Goal: Information Seeking & Learning: Learn about a topic

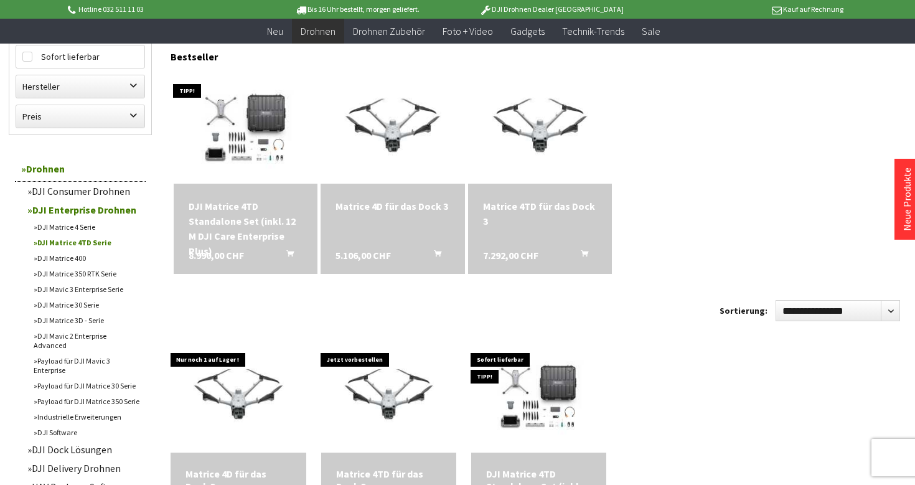
scroll to position [375, 0]
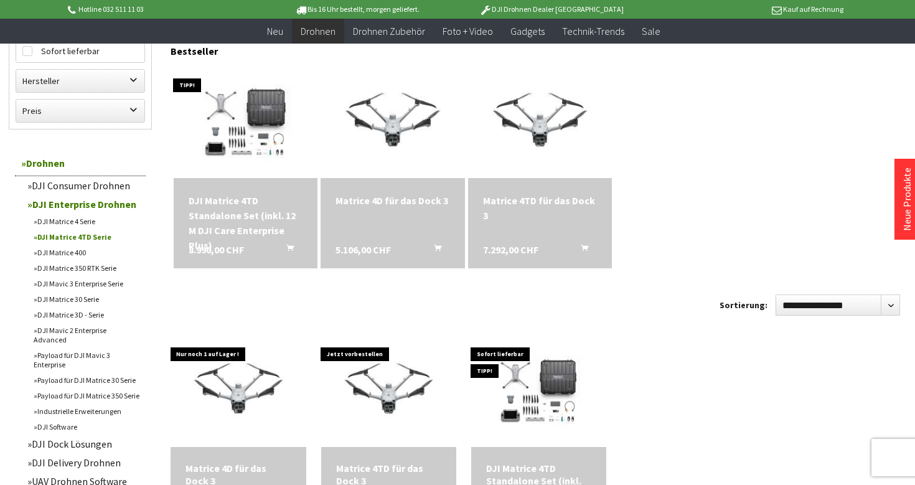
click at [75, 253] on link "DJI Matrice 400" at bounding box center [86, 253] width 118 height 16
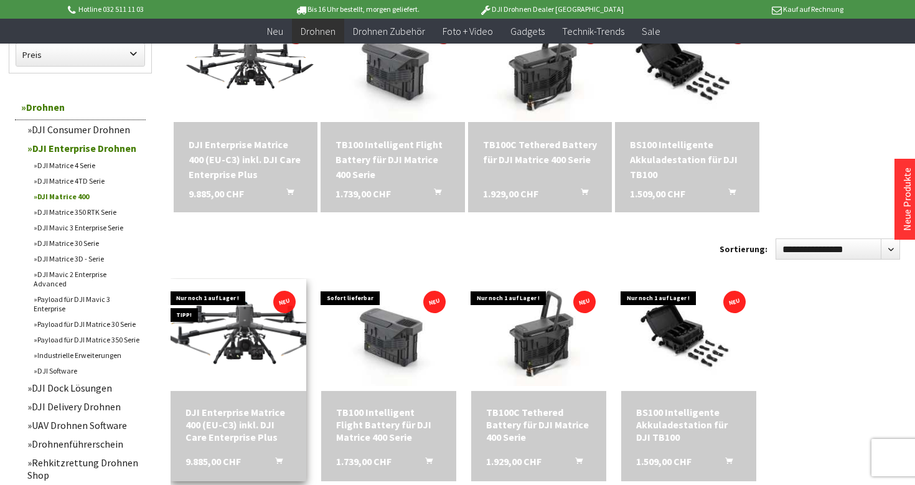
scroll to position [424, 0]
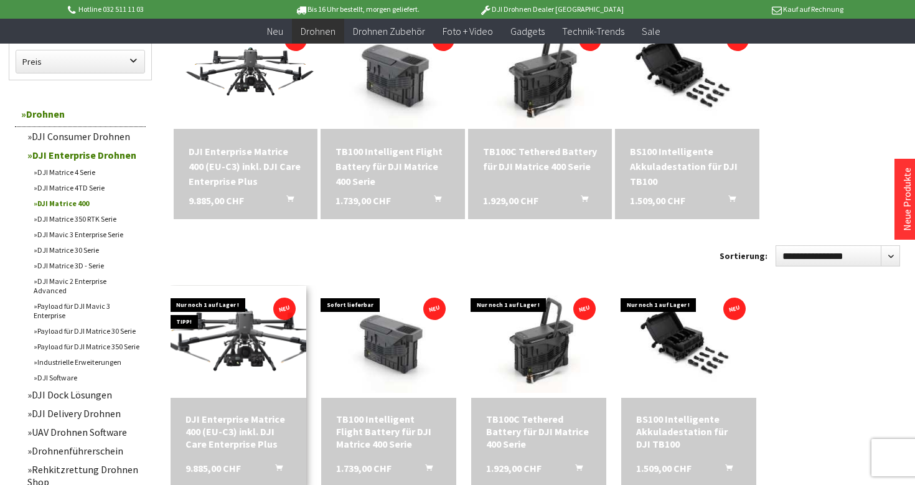
click at [280, 332] on img at bounding box center [238, 341] width 189 height 106
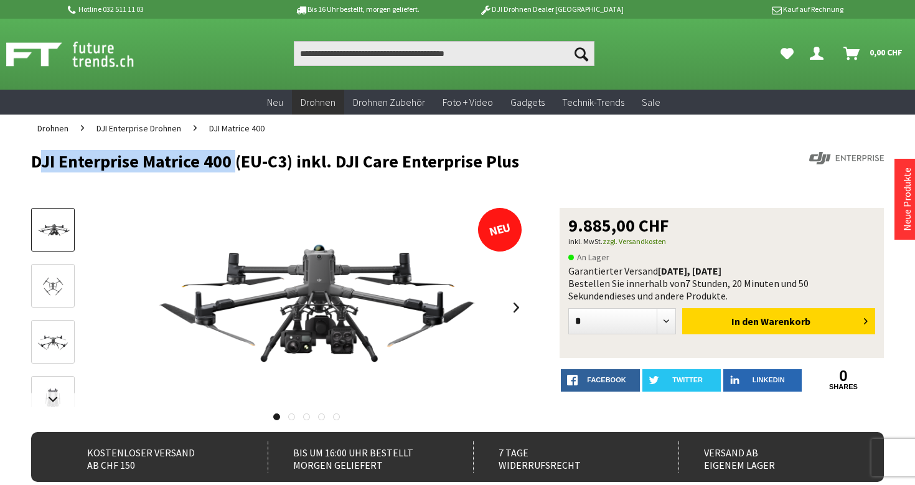
drag, startPoint x: 12, startPoint y: 161, endPoint x: 227, endPoint y: 166, distance: 214.8
copy h1 "DJI Enterprise Matrice 400"
click at [227, 166] on h1 "DJI Enterprise Matrice 400 (EU-C3) inkl. DJI Care Enterprise Plus" at bounding box center [372, 161] width 682 height 19
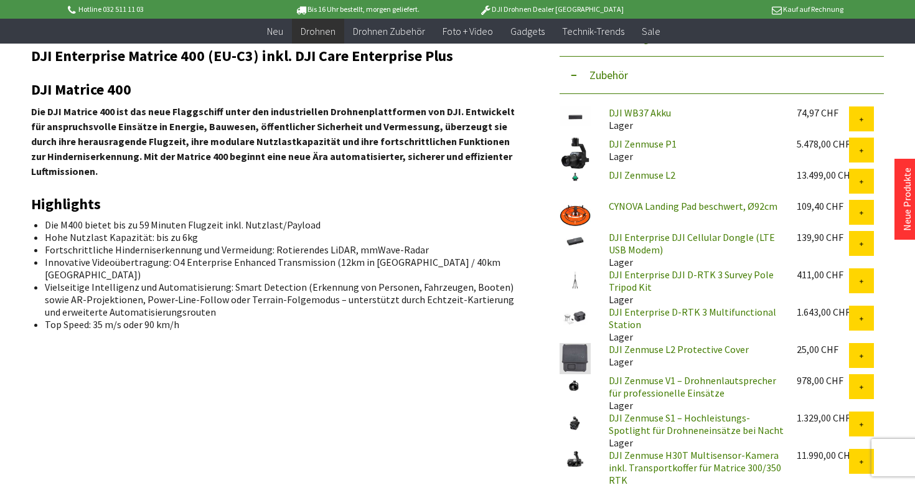
scroll to position [451, 0]
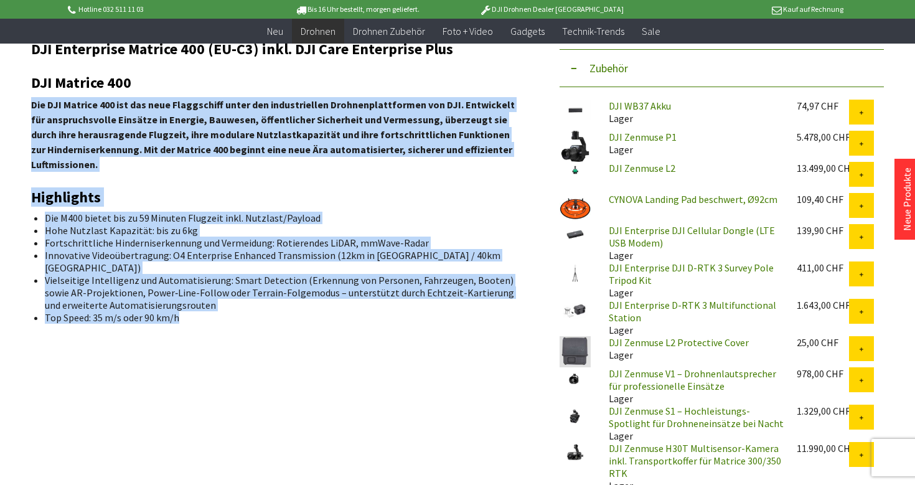
drag, startPoint x: 31, startPoint y: 101, endPoint x: 179, endPoint y: 309, distance: 255.7
copy div "Die DJI Matrice 400 ist das neue Flaggschiff unter den industriellen Drohnenpla…"
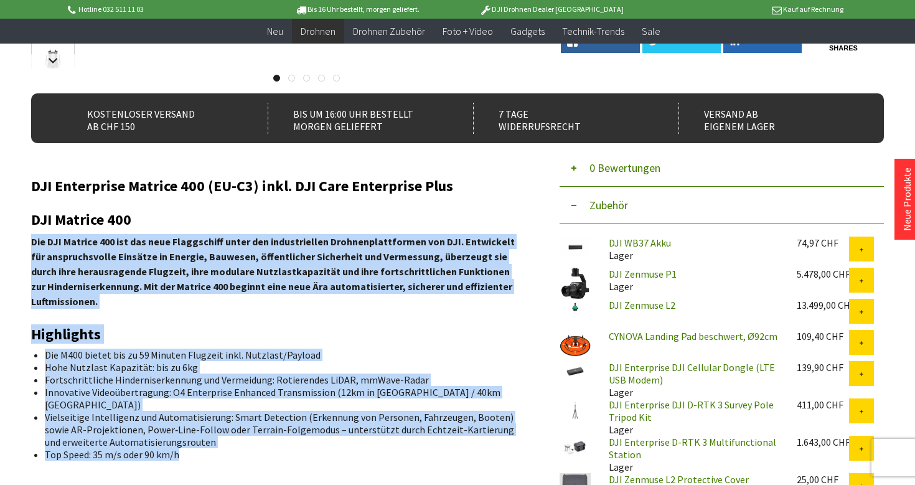
scroll to position [314, 0]
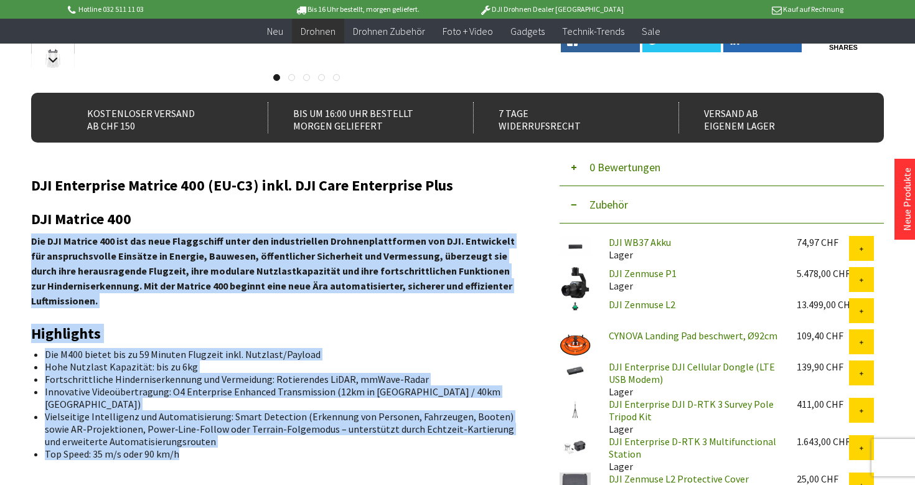
click at [238, 284] on strong "Die DJI Matrice 400 ist das neue Flaggschiff unter den industriellen Drohnenpla…" at bounding box center [273, 271] width 484 height 72
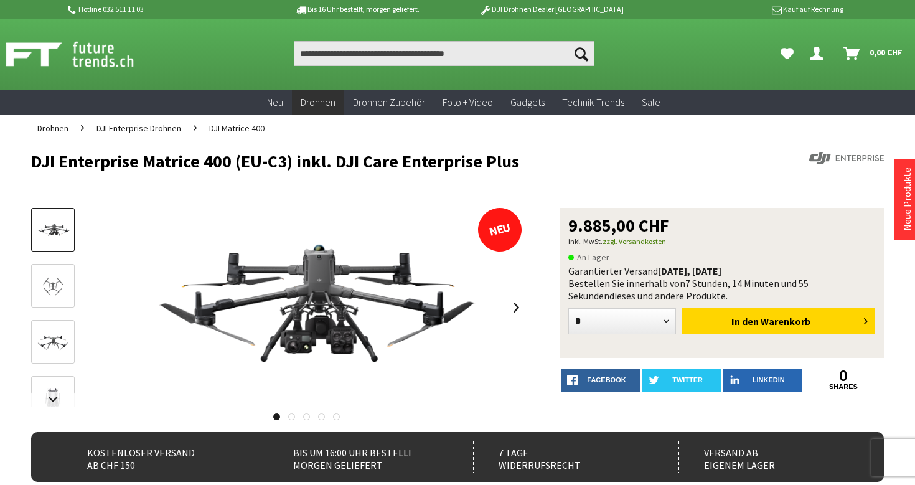
scroll to position [0, 0]
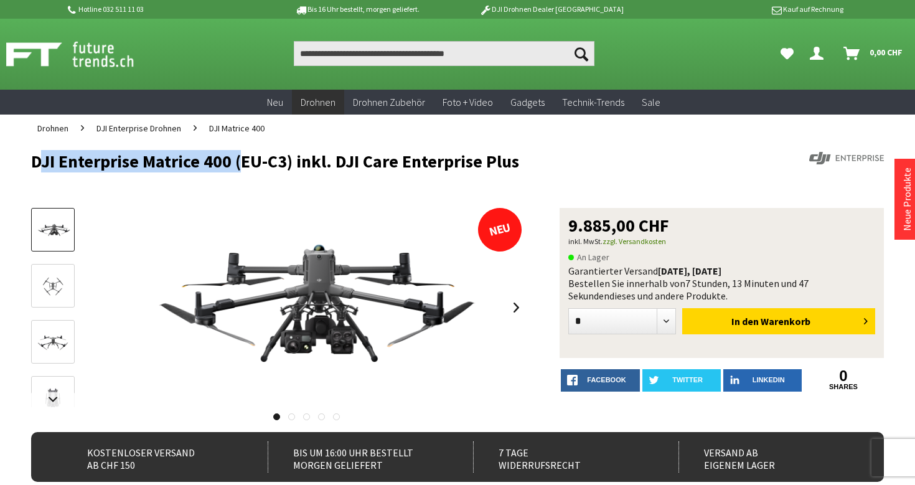
drag, startPoint x: 30, startPoint y: 156, endPoint x: 235, endPoint y: 156, distance: 204.8
copy h1 "DJI Enterprise Matrice 400"
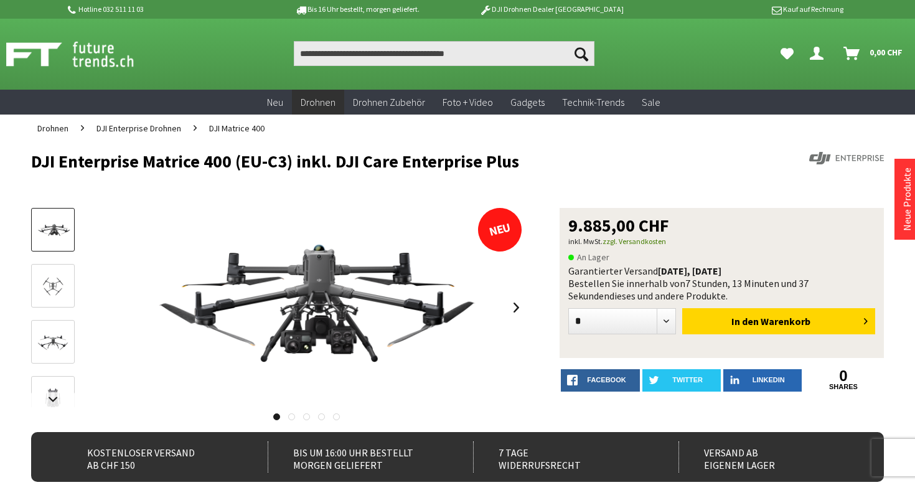
click at [642, 180] on div at bounding box center [372, 180] width 682 height 12
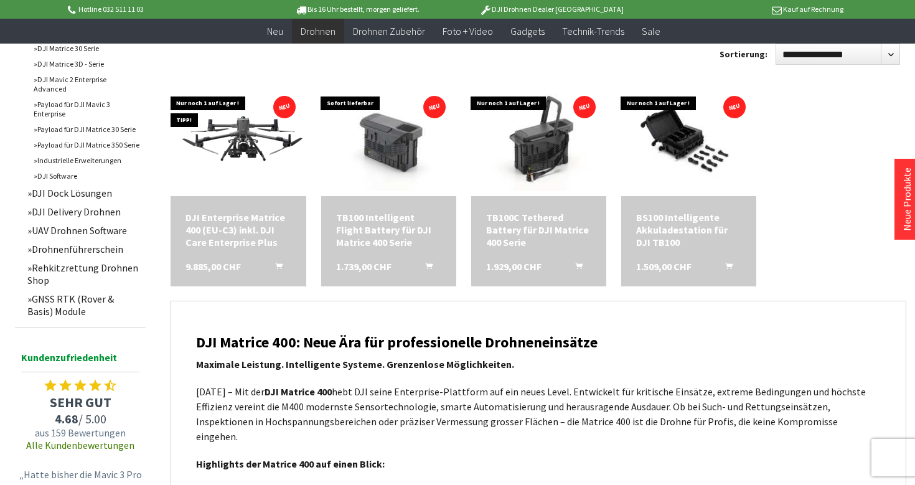
scroll to position [626, 0]
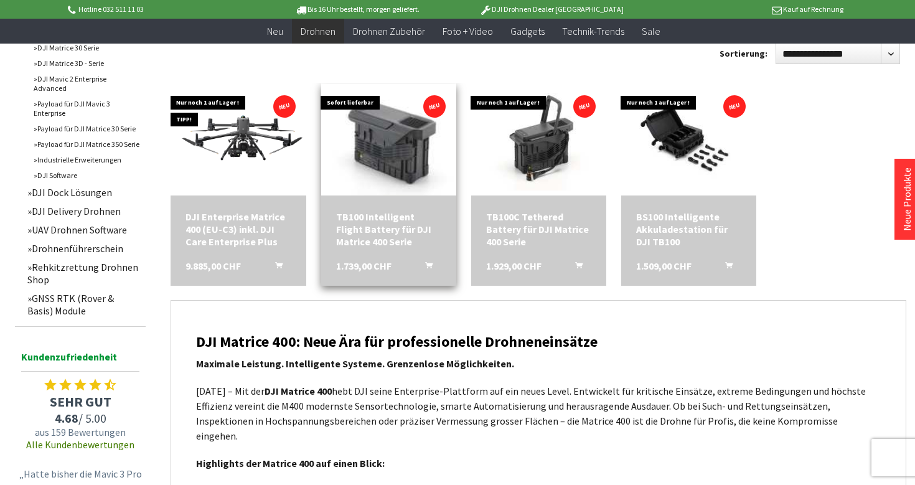
click at [325, 143] on img at bounding box center [388, 139] width 189 height 143
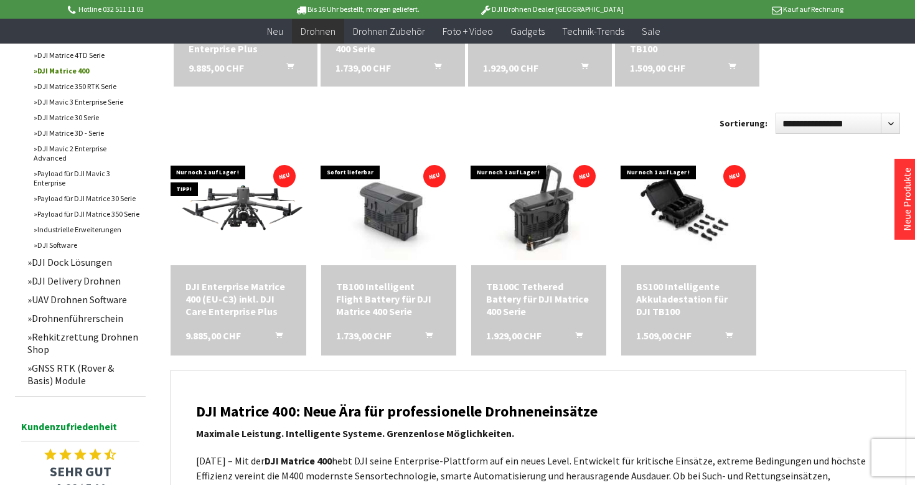
scroll to position [555, 0]
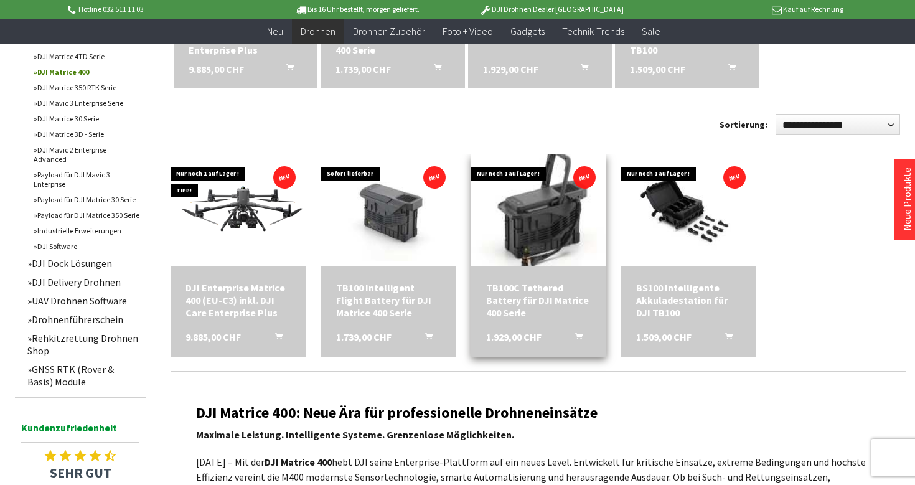
click at [536, 237] on img at bounding box center [538, 210] width 189 height 143
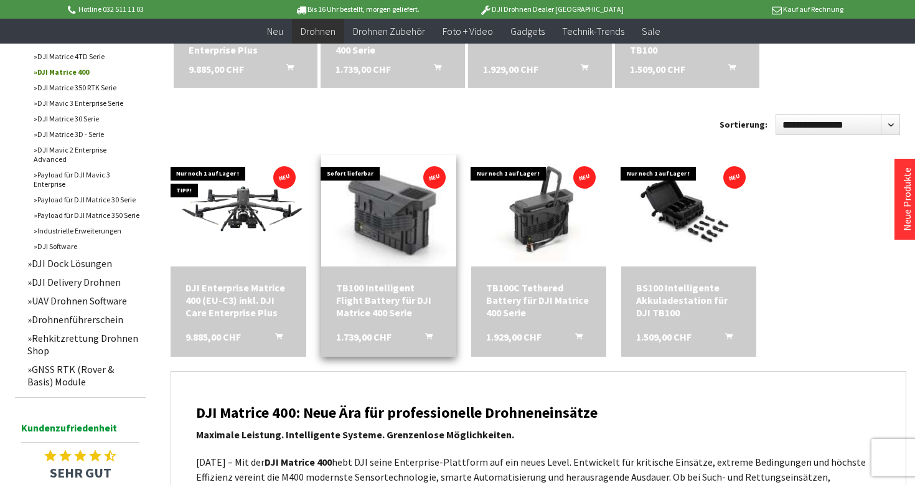
click at [379, 255] on img at bounding box center [388, 210] width 189 height 143
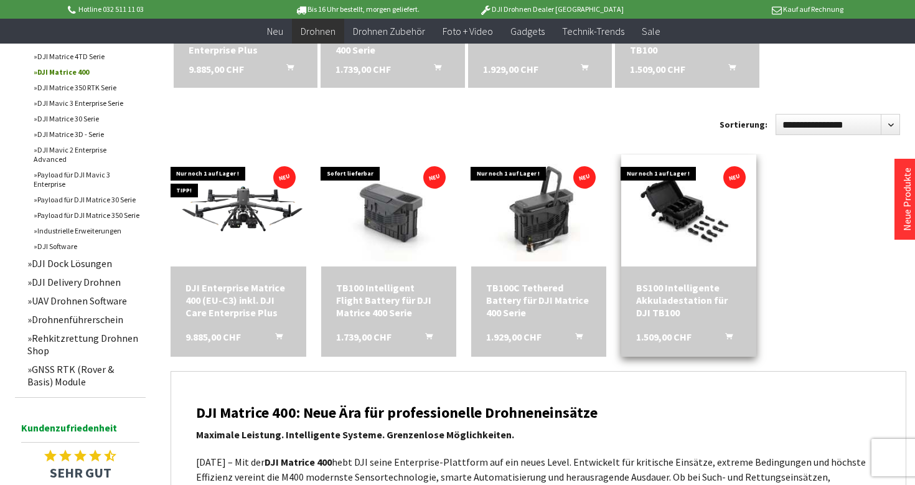
click at [645, 304] on div "BS100 Intelligente Akkuladestation für DJI TB100" at bounding box center [688, 299] width 105 height 37
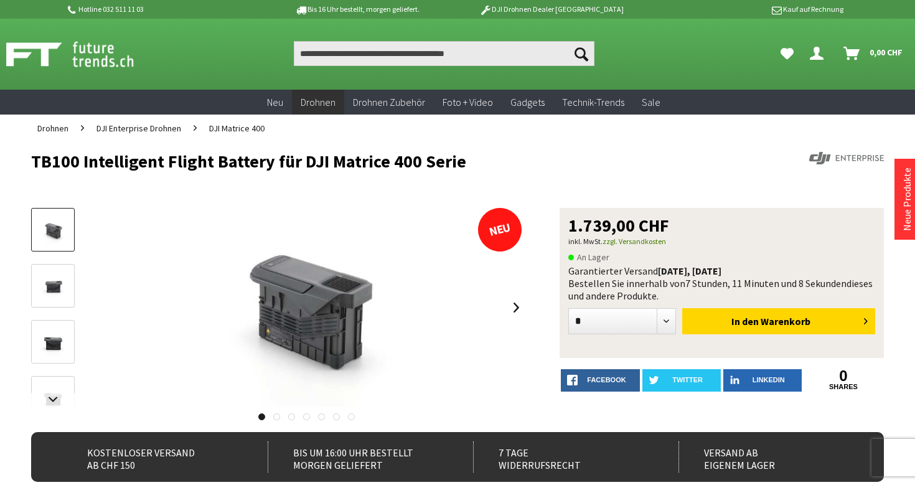
drag, startPoint x: 17, startPoint y: 164, endPoint x: 492, endPoint y: 154, distance: 474.3
copy h1 "TB100 Intelligent Flight Battery für DJI Matrice 400 Serie"
click at [492, 154] on h1 "TB100 Intelligent Flight Battery für DJI Matrice 400 Serie" at bounding box center [372, 161] width 682 height 19
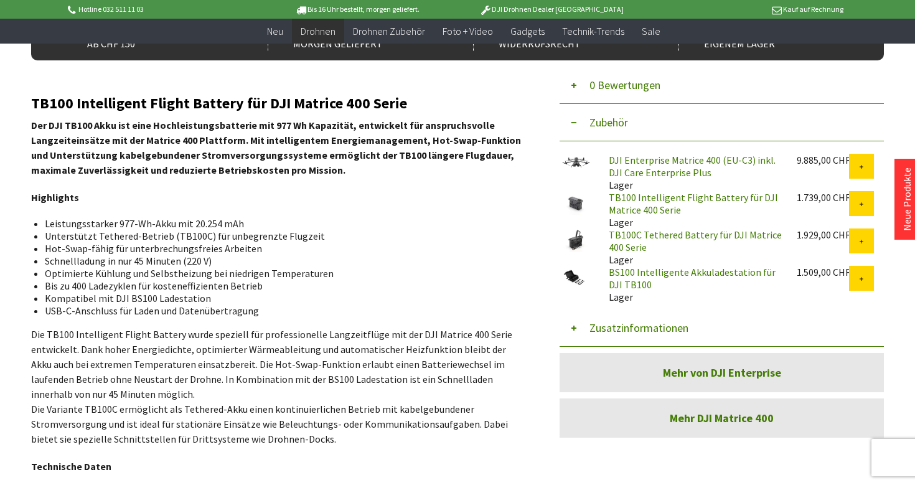
scroll to position [395, 0]
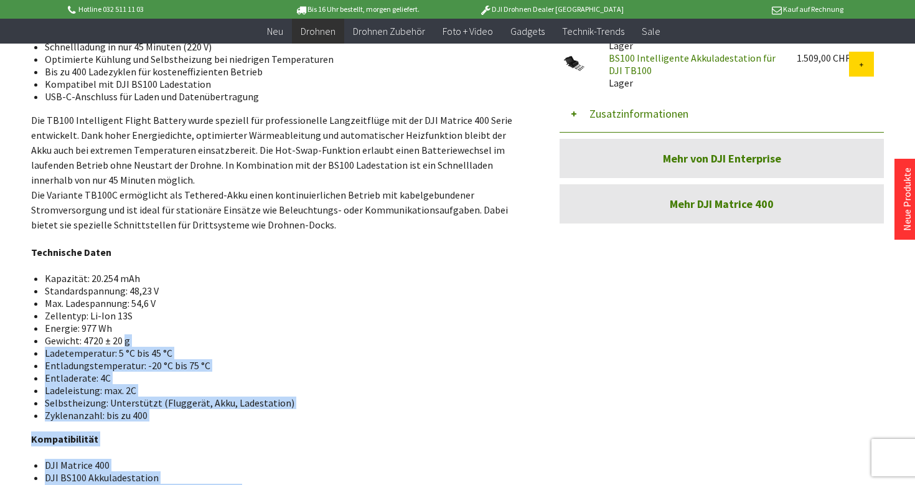
drag, startPoint x: 27, startPoint y: 105, endPoint x: 123, endPoint y: 339, distance: 253.1
click at [123, 339] on div "Menü schließen Kategorien Neu Drohnen DJI Consumer Drohnen DJI Enterprise Drohn…" at bounding box center [457, 86] width 915 height 1160
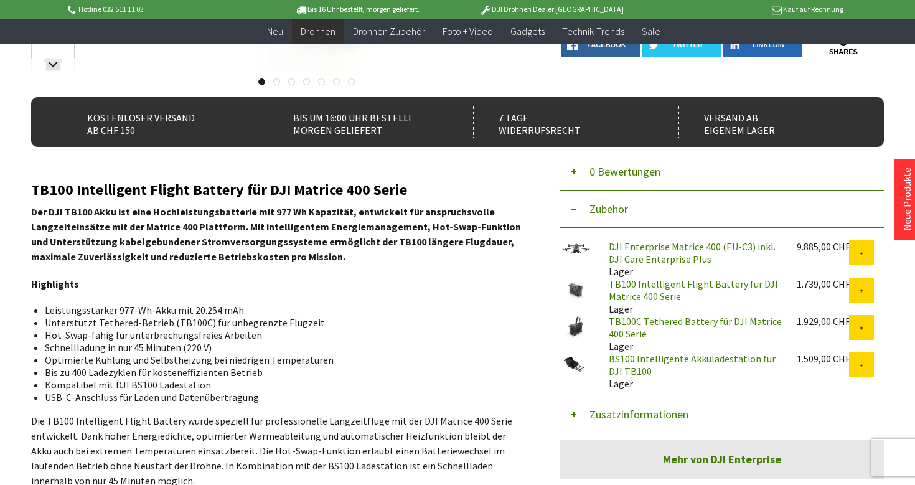
click at [123, 339] on li "Hot-Swap-fähig für unterbrechungsfreies Arbeiten" at bounding box center [280, 335] width 471 height 12
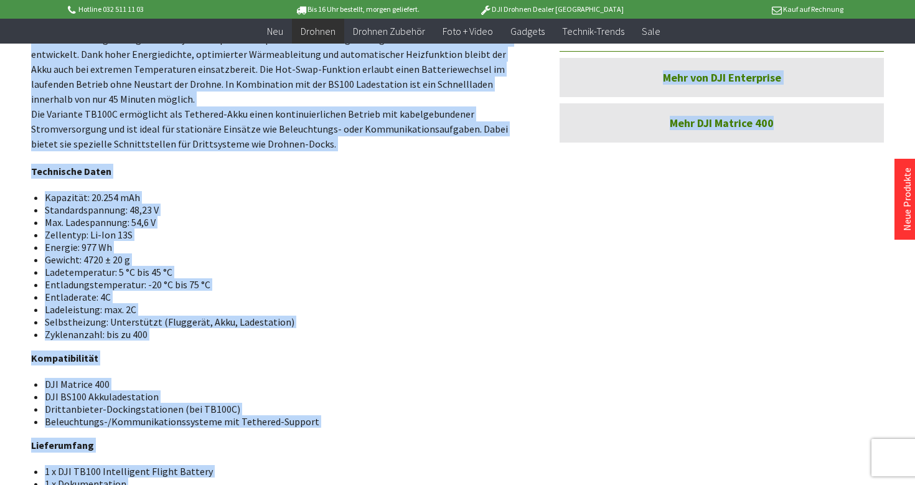
scroll to position [705, 0]
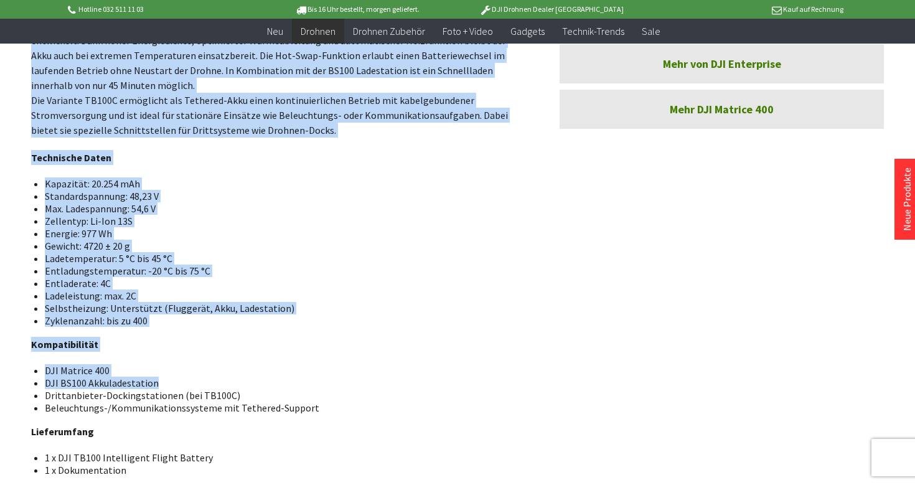
copy div "TB100 Intelligent Flight Battery für DJI Matrice 400 Serie Der DJI TB100 Akku i…"
drag, startPoint x: 31, startPoint y: 187, endPoint x: 158, endPoint y: 380, distance: 231.5
click at [158, 380] on div "TB100 Intelligent Flight Battery für DJI Matrice 400 Serie Der DJI TB100 Akku i…" at bounding box center [278, 158] width 495 height 742
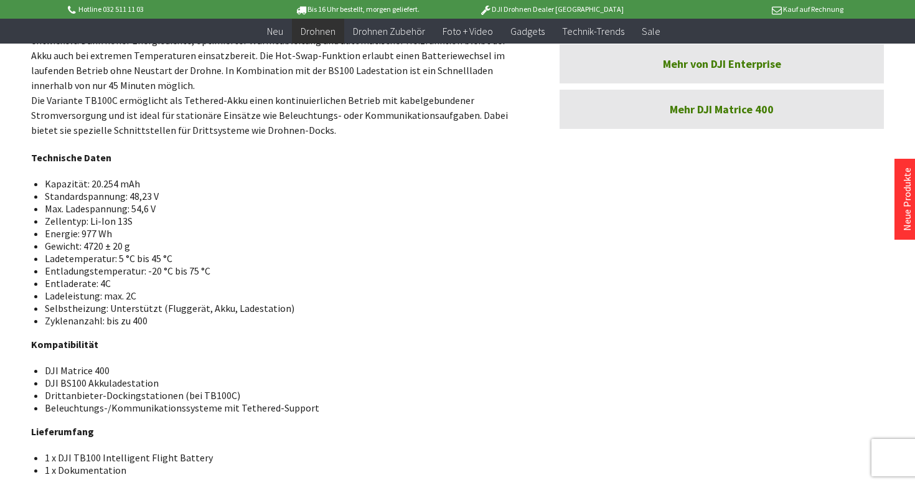
click at [169, 341] on p "Kompatibilität" at bounding box center [278, 344] width 495 height 15
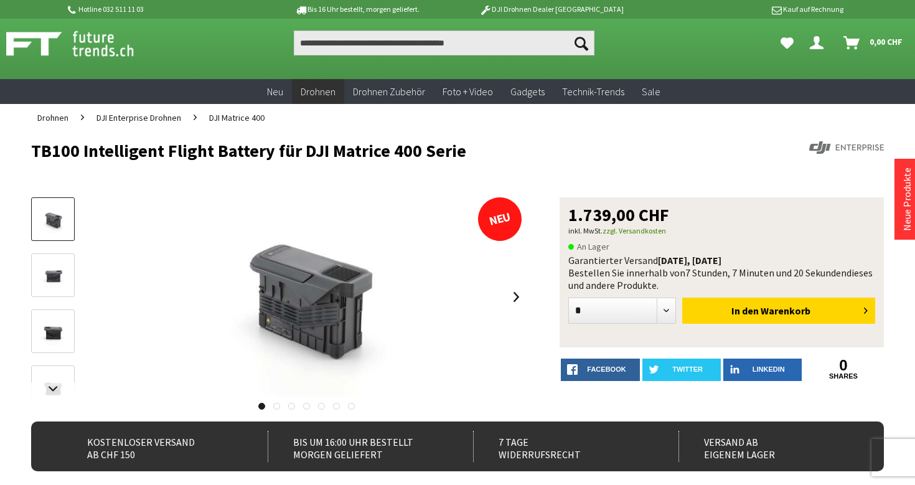
scroll to position [11, 0]
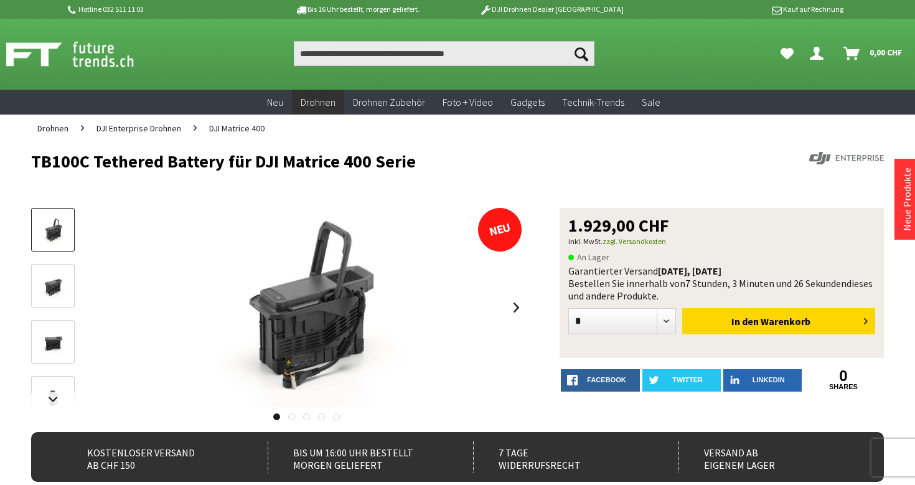
drag, startPoint x: 24, startPoint y: 157, endPoint x: 457, endPoint y: 157, distance: 433.2
copy h1 "TB100C Tethered Battery für DJI Matrice 400 Serie"
click at [457, 157] on h1 "TB100C Tethered Battery für DJI Matrice 400 Serie" at bounding box center [372, 161] width 682 height 19
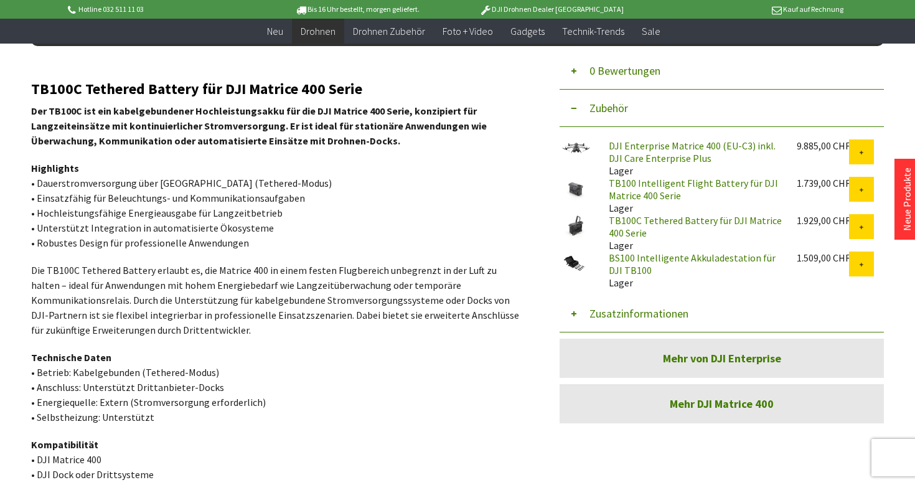
scroll to position [404, 0]
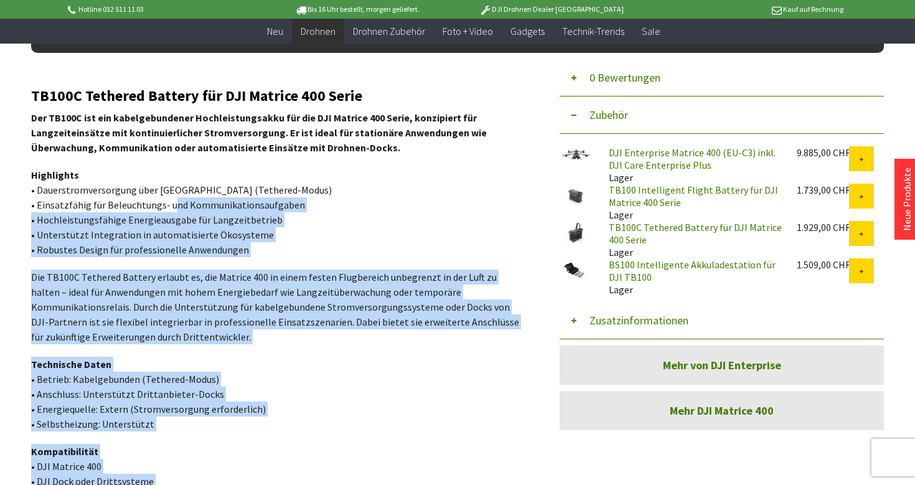
drag, startPoint x: 27, startPoint y: 92, endPoint x: 162, endPoint y: 207, distance: 177.1
click at [162, 207] on div "Menü schließen Kategorien Neu Drohnen DJI Consumer Drohnen DJI Enterprise Drohn…" at bounding box center [457, 172] width 915 height 919
click at [162, 207] on p "Highlights • Dauerstromversorgung über Kabel (Tethered-Modus) • Einsatzfähig fü…" at bounding box center [278, 212] width 495 height 90
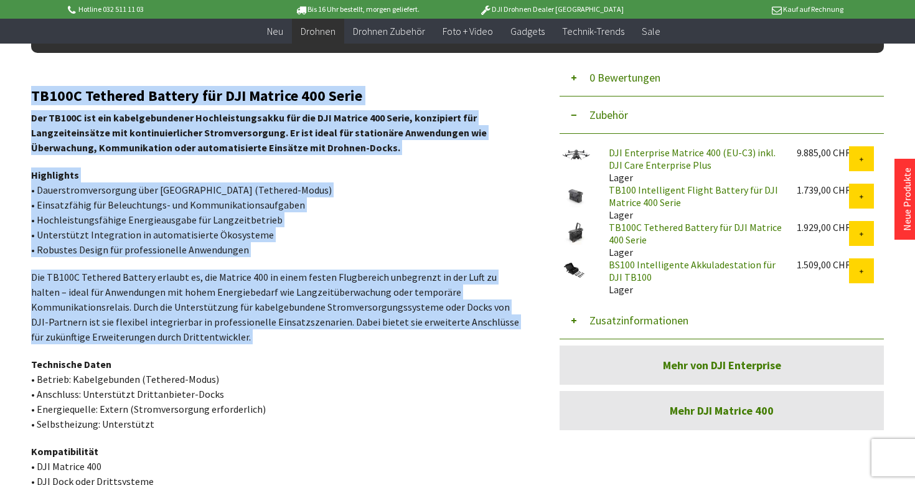
drag, startPoint x: 34, startPoint y: 96, endPoint x: 93, endPoint y: 344, distance: 254.7
click at [93, 344] on div "TB100C Tethered Battery für DJI Matrice 400 Serie Der TB100C ist ein kabelgebun…" at bounding box center [278, 338] width 495 height 500
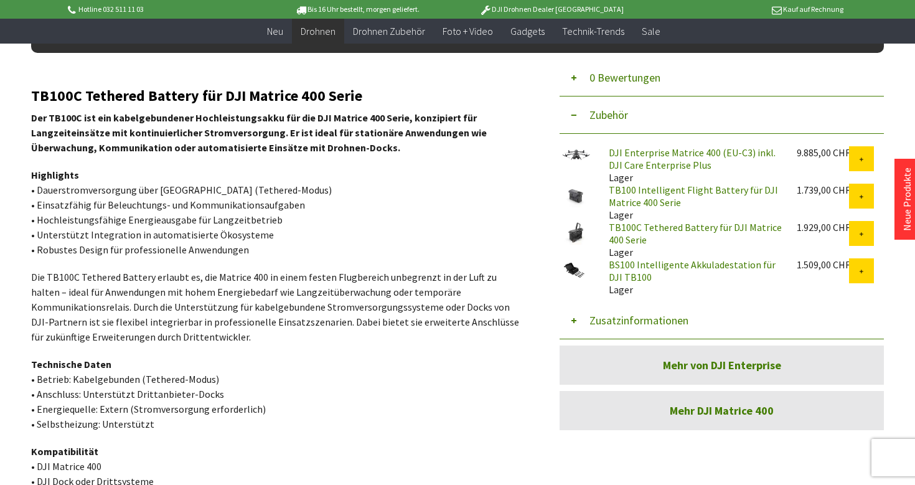
click at [96, 298] on p "Die TB100C Tethered Battery erlaubt es, die Matrice 400 in einem festen Flugber…" at bounding box center [278, 306] width 495 height 75
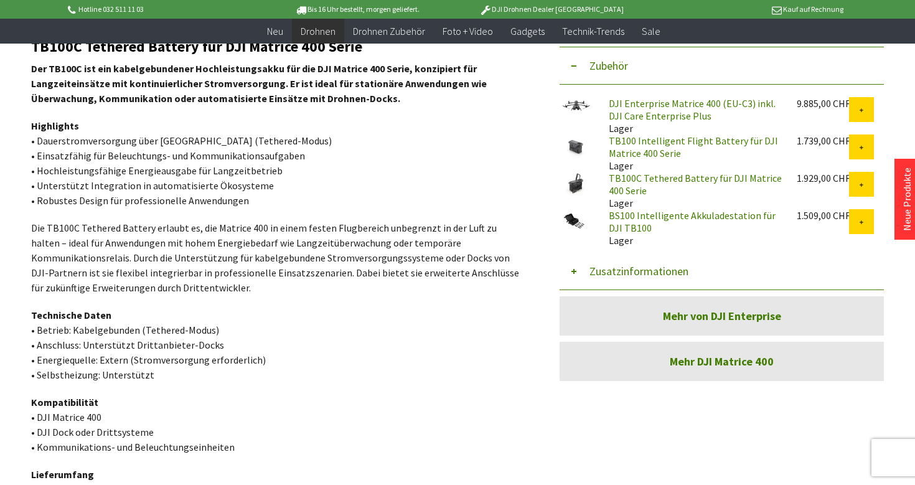
scroll to position [454, 0]
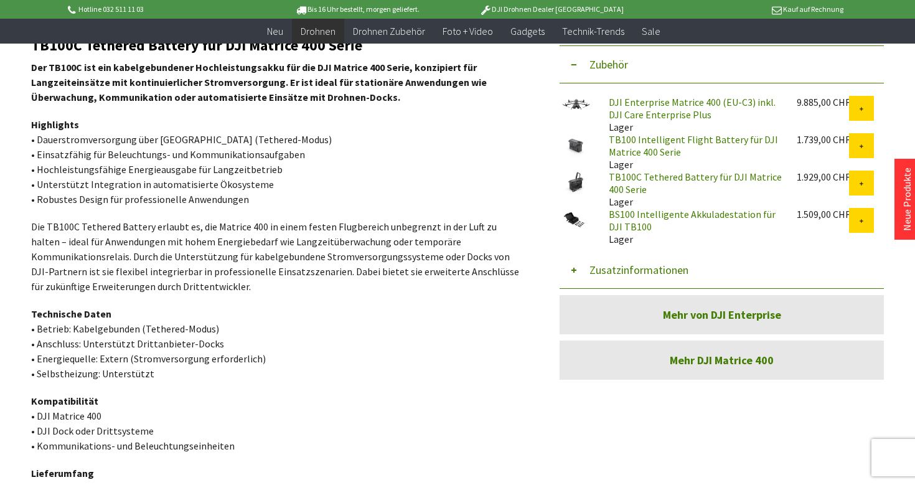
drag, startPoint x: 32, startPoint y: 45, endPoint x: 233, endPoint y: 450, distance: 452.6
click at [233, 450] on div "TB100C Tethered Battery für DJI Matrice 400 Serie Der TB100C ist ein kabelgebun…" at bounding box center [278, 287] width 495 height 500
copy div "TB100C Tethered Battery für DJI Matrice 400 Serie Der TB100C ist ein kabelgebun…"
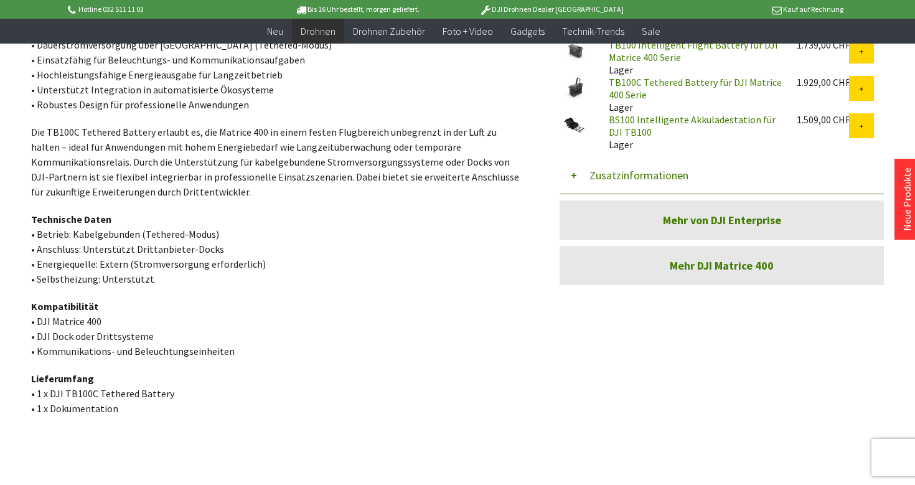
scroll to position [604, 0]
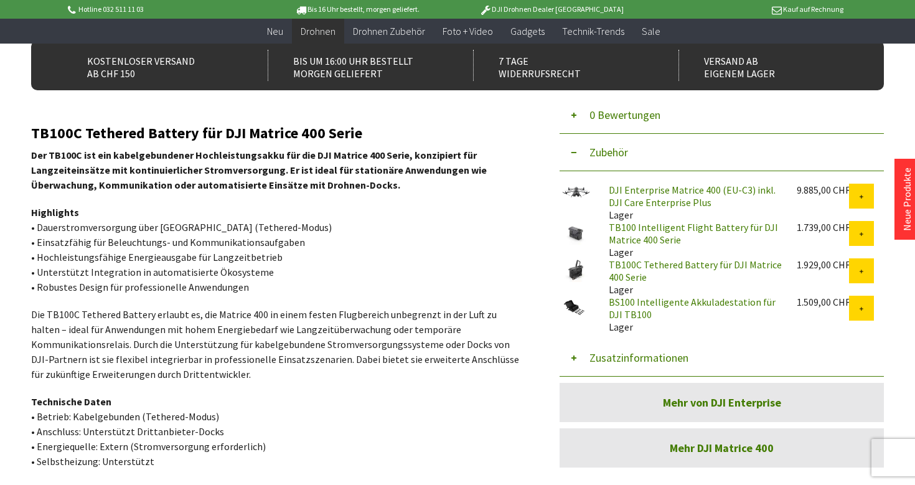
click at [239, 425] on p "Technische Daten • Betrieb: Kabelgebunden (Tethered-Modus) • Anschluss: Unterst…" at bounding box center [278, 431] width 495 height 75
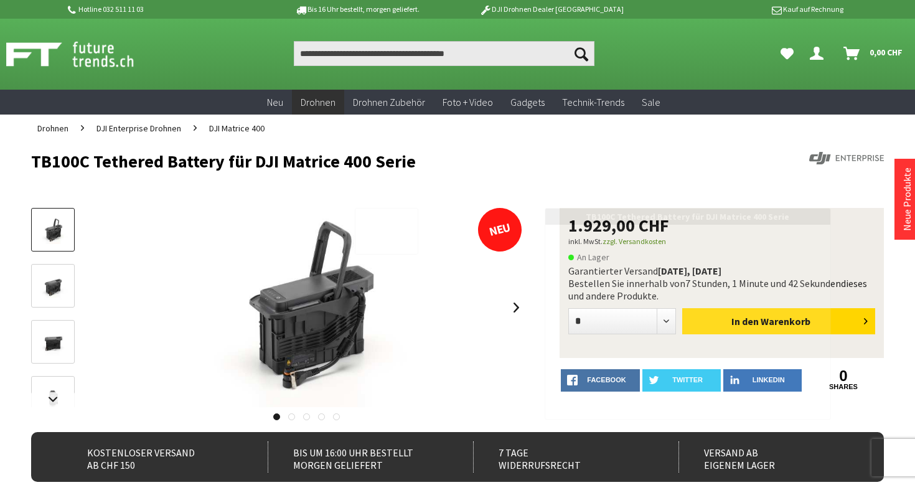
scroll to position [0, 0]
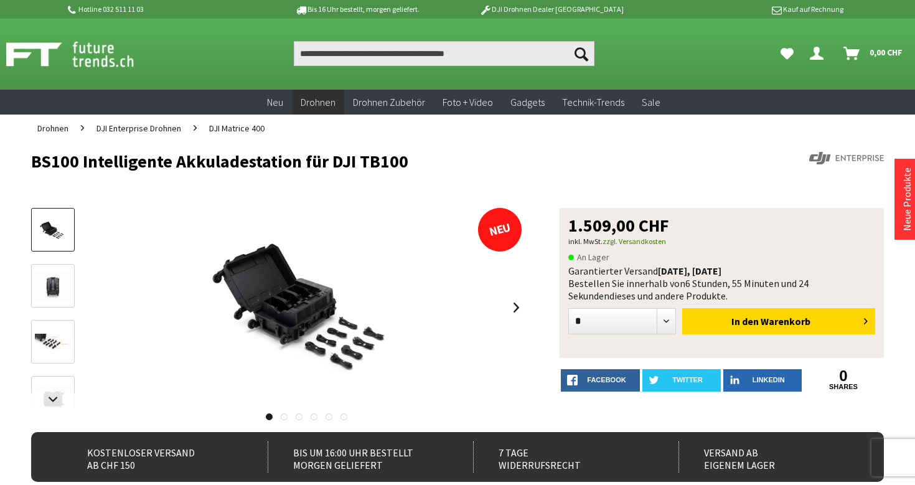
drag, startPoint x: 31, startPoint y: 157, endPoint x: 411, endPoint y: 169, distance: 380.4
click at [411, 169] on h1 "BS100 Intelligente Akkuladestation für DJI TB100" at bounding box center [372, 161] width 682 height 19
copy h1 "BS100 Intelligente Akkuladestation für DJI TB100"
click at [411, 169] on h1 "BS100 Intelligente Akkuladestation für DJI TB100" at bounding box center [372, 161] width 682 height 19
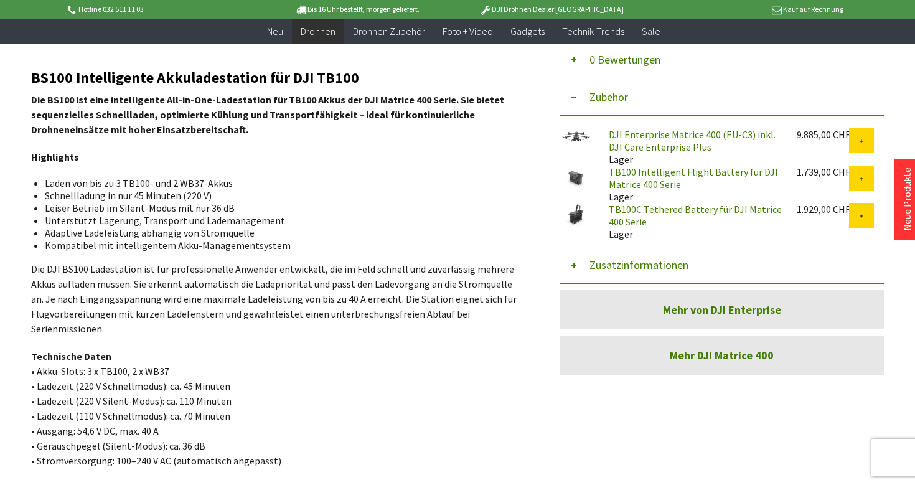
scroll to position [421, 0]
drag, startPoint x: 31, startPoint y: 81, endPoint x: 277, endPoint y: 464, distance: 455.4
click at [277, 464] on div "BS100 Intelligente Akkuladestation für DJI TB100 Die BS100 ist eine intelligent…" at bounding box center [278, 366] width 495 height 590
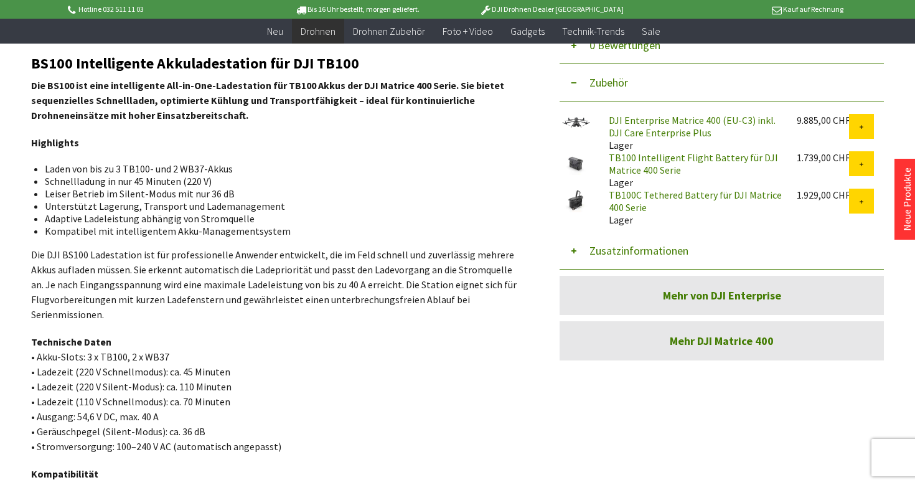
scroll to position [434, 0]
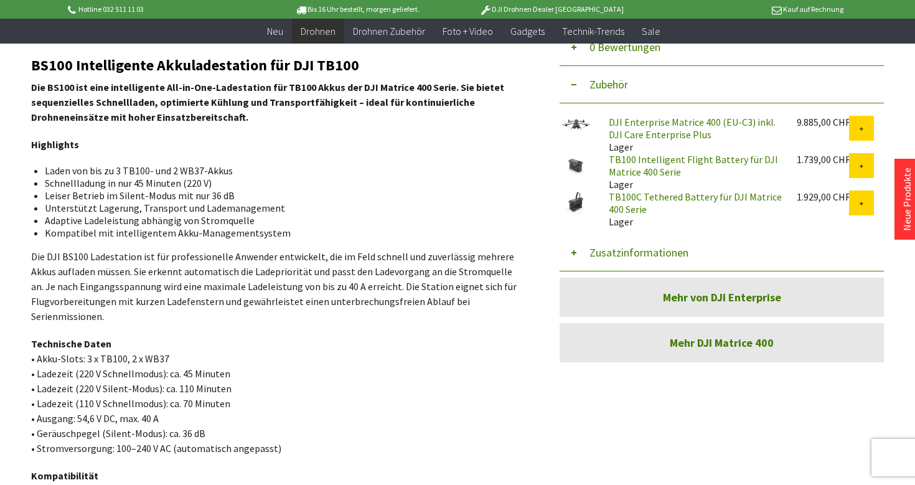
click at [47, 91] on strong "Die BS100 ist eine intelligente All-in-One-Ladestation für TB100 Akkus der DJI …" at bounding box center [267, 102] width 473 height 42
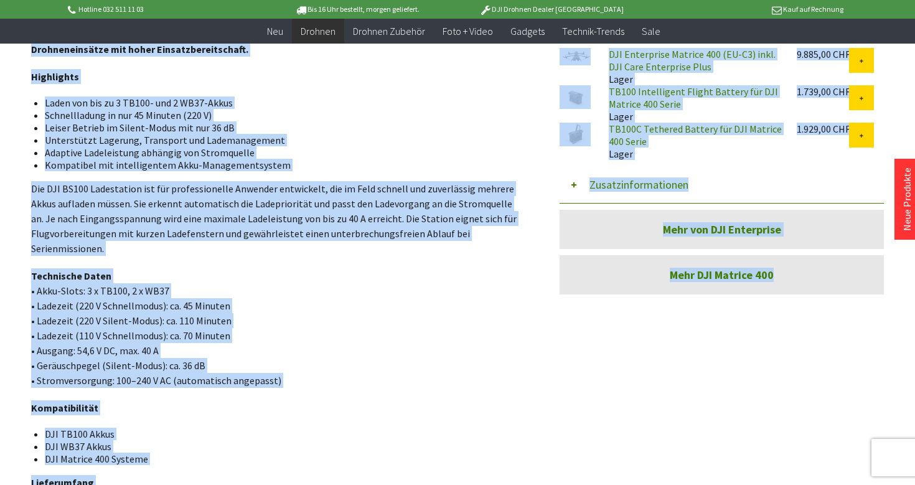
scroll to position [520, 0]
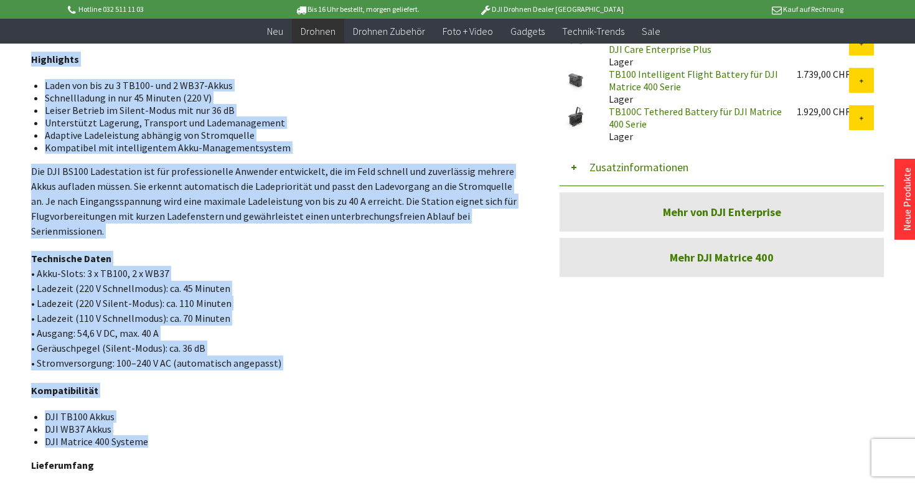
drag, startPoint x: 37, startPoint y: 65, endPoint x: 143, endPoint y: 446, distance: 395.5
click at [143, 446] on div "BS100 Intelligente Akkuladestation für DJI TB100 Die BS100 ist eine intelligent…" at bounding box center [278, 267] width 495 height 590
copy div "L674 Ipsumdolorsi Ametconsectetur adi ELI SE510 Doe TE783 inc utla etdoloremagn…"
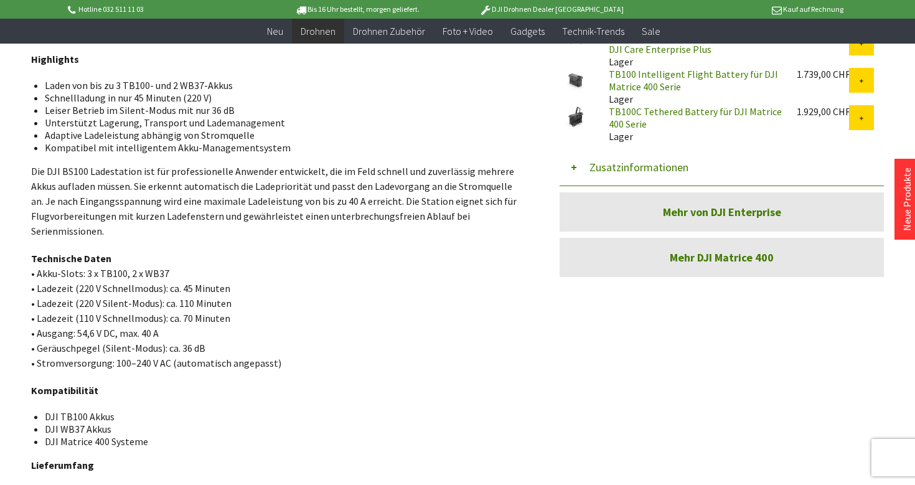
click at [161, 401] on div "BS100 Intelligente Akkuladestation für DJI TB100 Die BS100 ist eine intelligent…" at bounding box center [278, 267] width 495 height 590
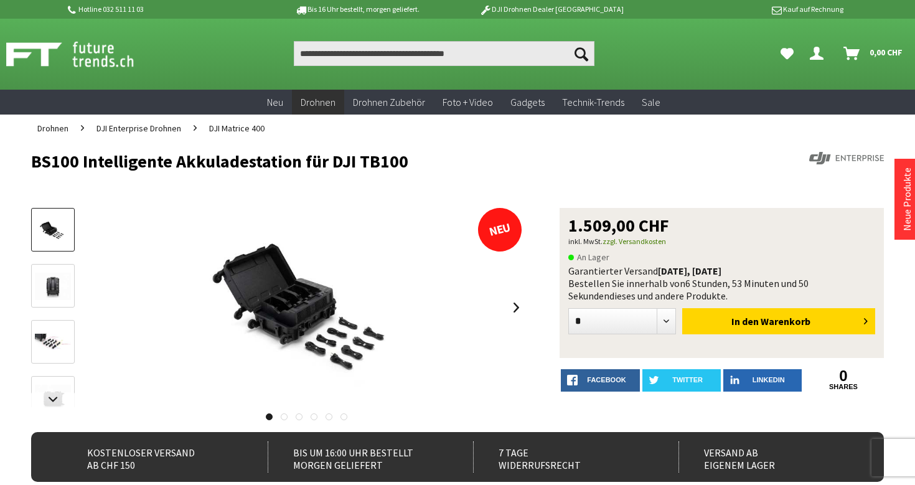
scroll to position [0, 0]
